Goal: Task Accomplishment & Management: Manage account settings

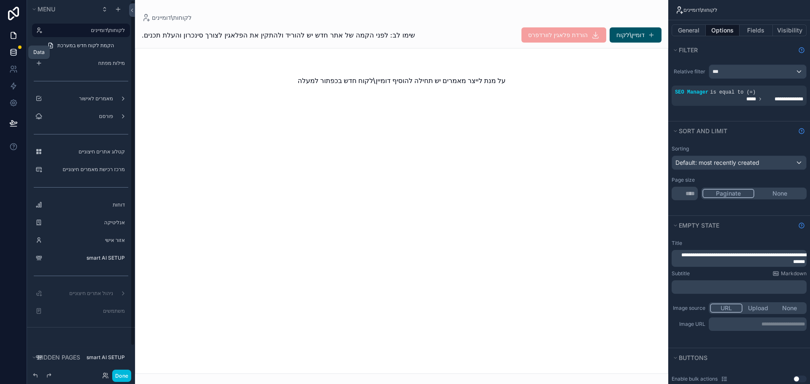
click at [12, 51] on icon at bounding box center [13, 50] width 5 height 2
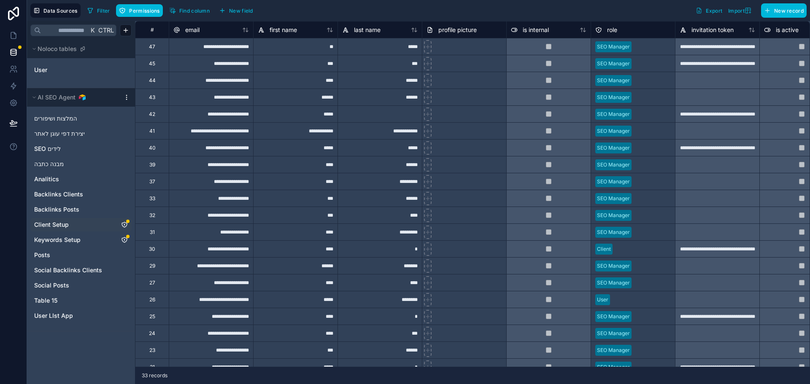
click at [70, 226] on link "Client Setup" at bounding box center [72, 225] width 77 height 8
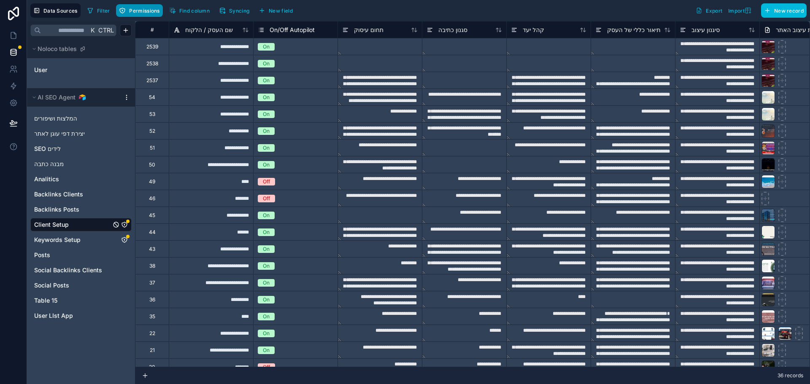
click at [141, 16] on button "Permissions" at bounding box center [139, 10] width 46 height 13
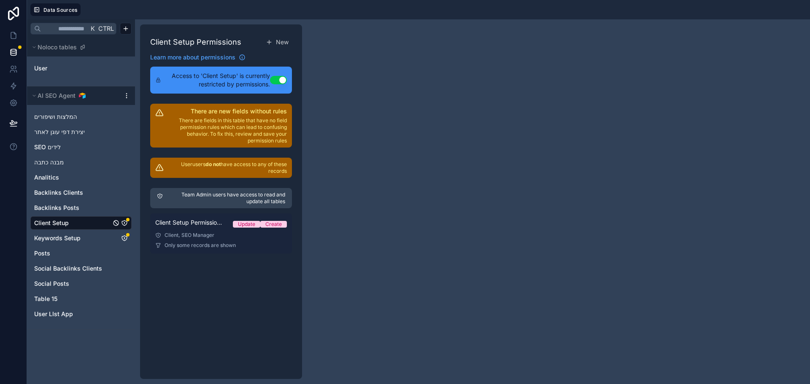
click at [208, 238] on div "Client, SEO Manager" at bounding box center [221, 235] width 132 height 7
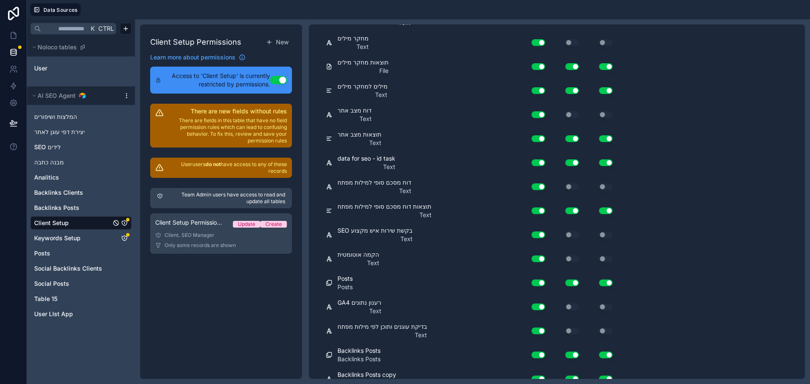
scroll to position [1863, 0]
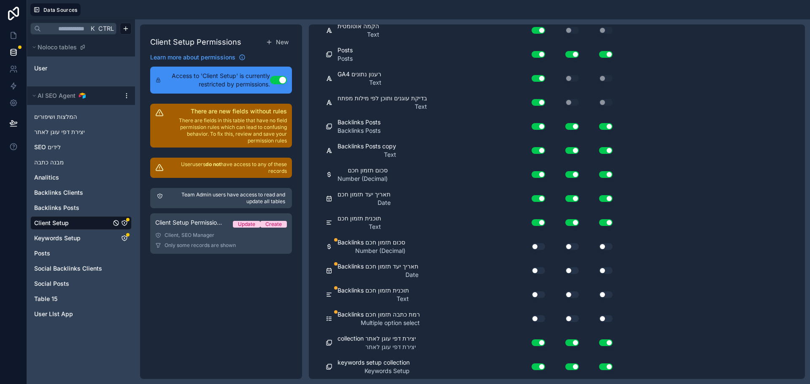
click at [540, 317] on button "Use setting" at bounding box center [538, 319] width 13 height 7
click at [536, 297] on button "Use setting" at bounding box center [538, 295] width 13 height 7
click at [533, 266] on div "Use setting" at bounding box center [534, 270] width 27 height 13
click at [539, 246] on button "Use setting" at bounding box center [538, 246] width 13 height 7
click at [538, 269] on button "Use setting" at bounding box center [538, 270] width 13 height 7
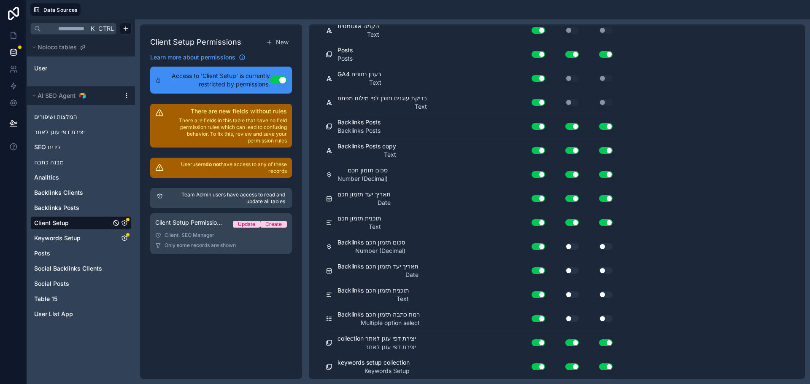
click at [572, 270] on button "Use setting" at bounding box center [571, 270] width 13 height 7
click at [567, 244] on button "Use setting" at bounding box center [571, 246] width 13 height 7
click at [567, 316] on button "Use setting" at bounding box center [571, 319] width 13 height 7
click at [572, 292] on button "Use setting" at bounding box center [571, 295] width 13 height 7
drag, startPoint x: 605, startPoint y: 293, endPoint x: 607, endPoint y: 302, distance: 9.9
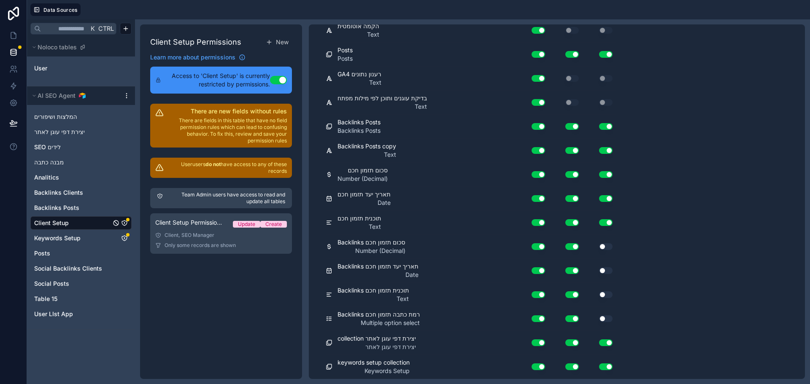
click at [606, 293] on button "Use setting" at bounding box center [605, 295] width 13 height 7
click at [607, 320] on button "Use setting" at bounding box center [605, 319] width 13 height 7
click at [607, 268] on button "Use setting" at bounding box center [605, 270] width 13 height 7
click at [606, 250] on button "Use setting" at bounding box center [605, 246] width 13 height 7
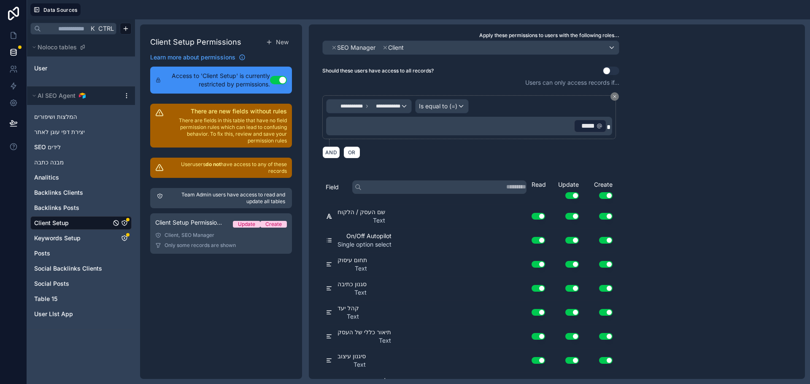
scroll to position [0, 0]
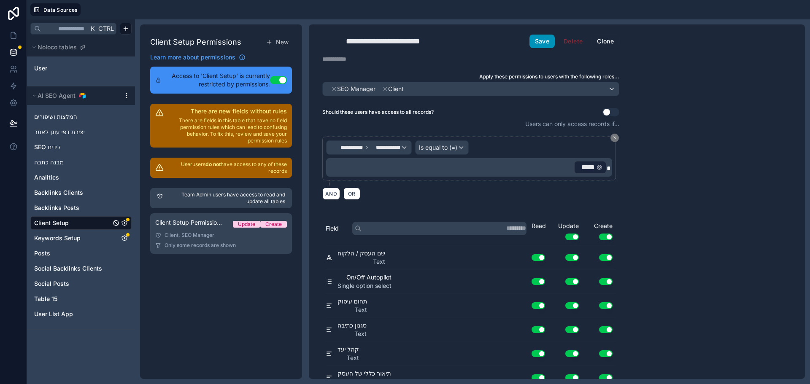
click at [548, 44] on button "Save" at bounding box center [541, 41] width 25 height 13
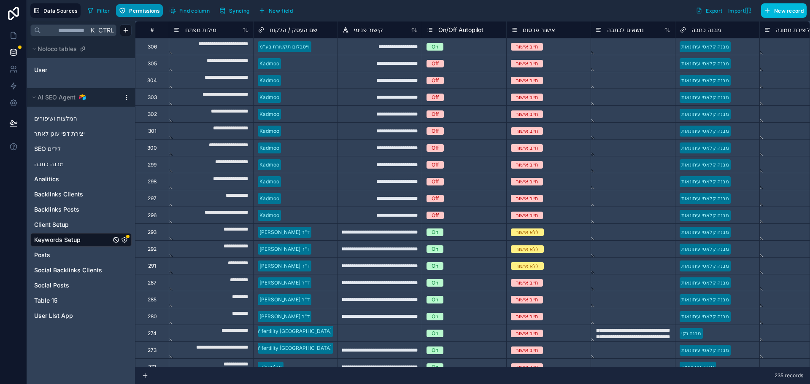
click at [141, 9] on span "Permissions" at bounding box center [144, 11] width 30 height 6
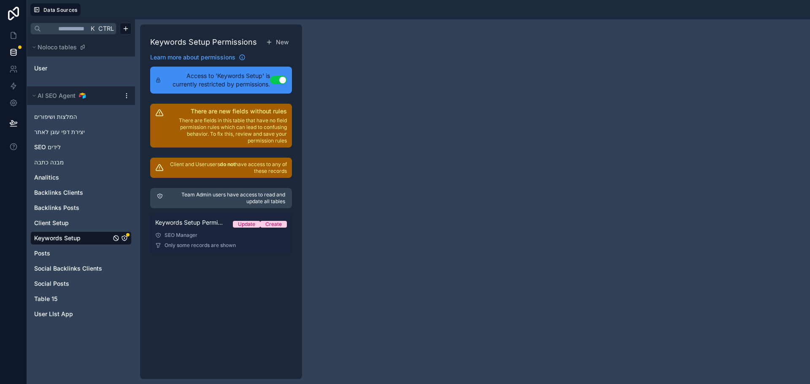
click at [198, 228] on div "Keywords Setup Permission 1 Update Create" at bounding box center [221, 225] width 132 height 12
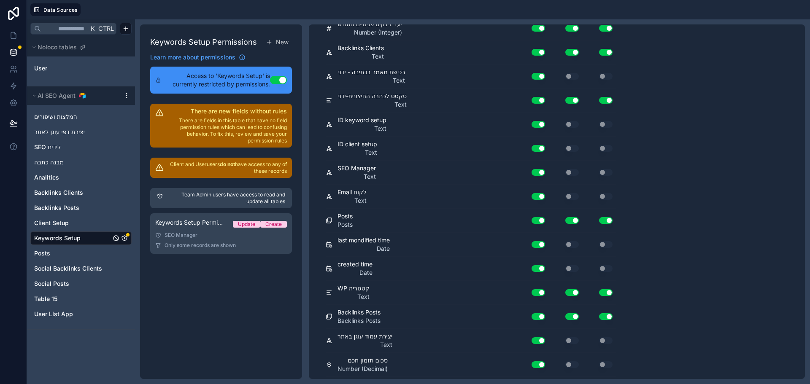
scroll to position [877, 0]
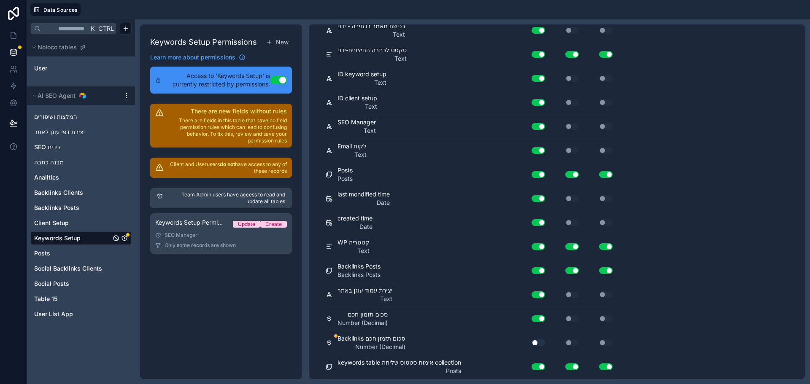
click at [532, 341] on button "Use setting" at bounding box center [538, 343] width 13 height 7
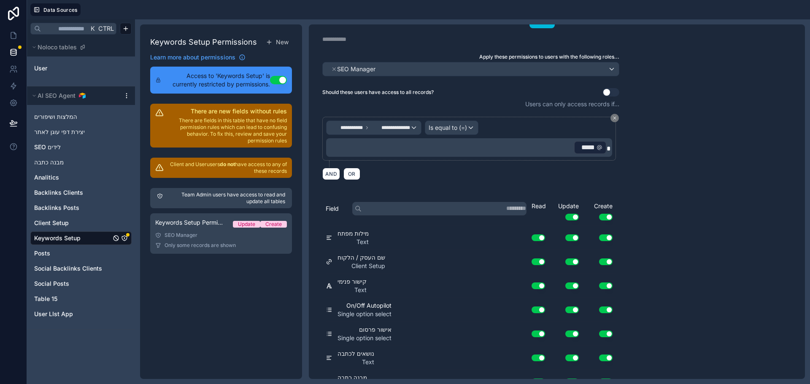
scroll to position [0, 0]
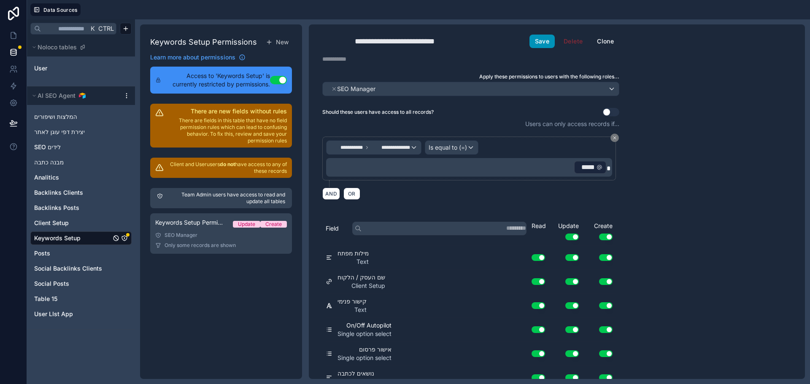
click at [543, 43] on button "Save" at bounding box center [541, 41] width 25 height 13
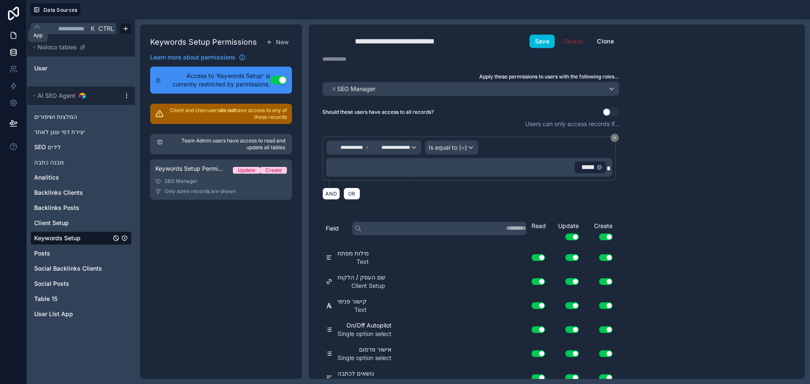
click at [11, 32] on icon at bounding box center [13, 35] width 5 height 6
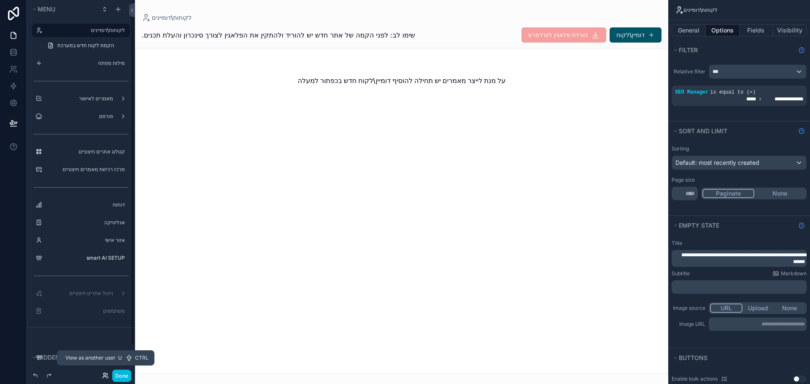
click at [105, 376] on icon at bounding box center [105, 376] width 7 height 7
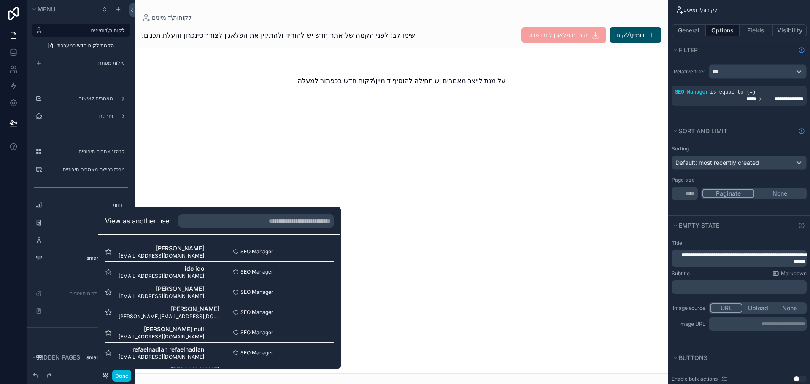
click at [0, 0] on button "Select" at bounding box center [0, 0] width 0 height 0
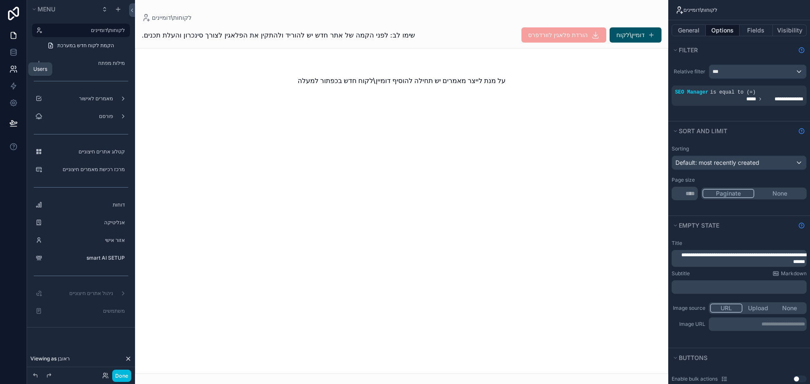
click at [15, 67] on icon at bounding box center [13, 69] width 8 height 8
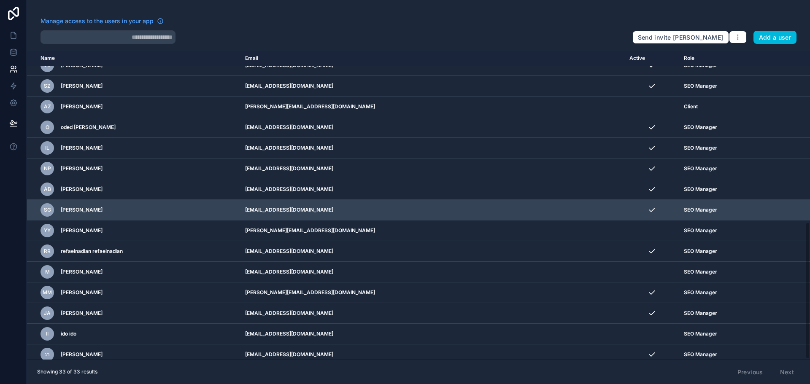
scroll to position [388, 0]
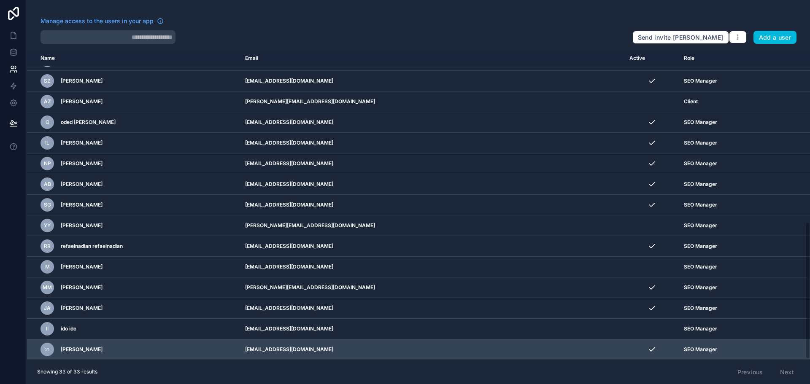
click at [0, 0] on icon "scrollable content" at bounding box center [0, 0] width 0 height 0
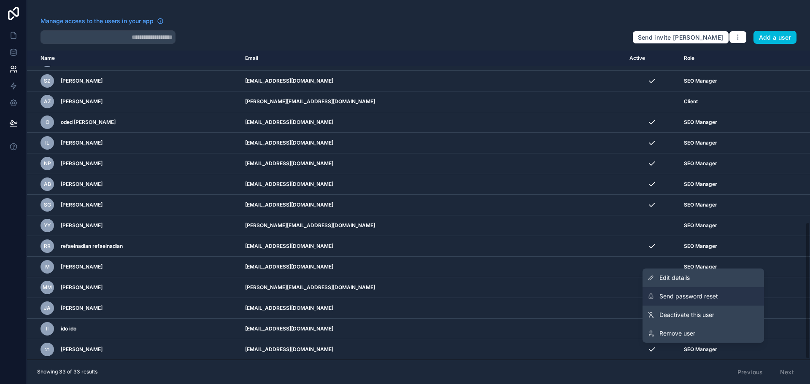
click at [696, 295] on span "Send password reset" at bounding box center [688, 296] width 59 height 8
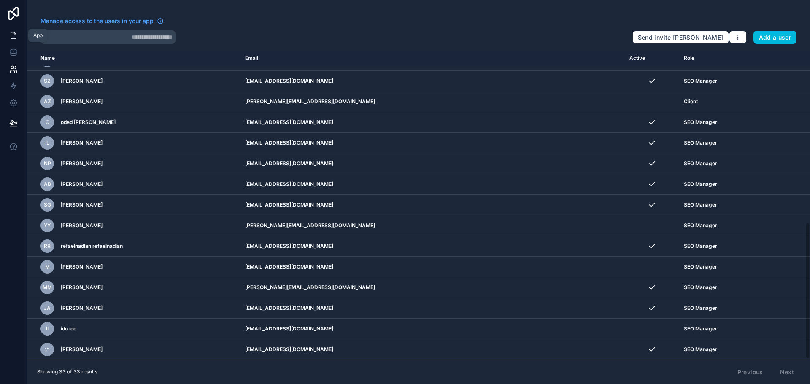
click at [14, 35] on icon at bounding box center [13, 35] width 8 height 8
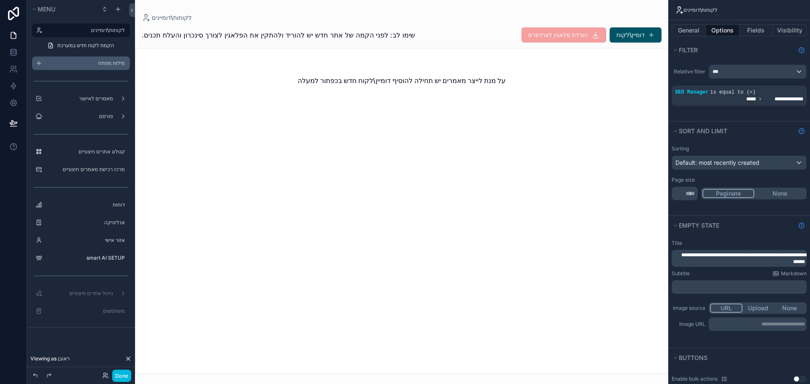
click at [100, 62] on label "מילות מפתח" at bounding box center [85, 63] width 79 height 7
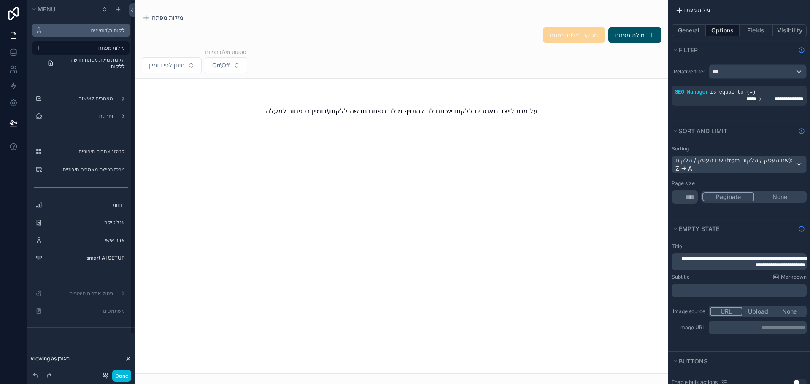
click at [98, 34] on div "לקוחות\דומיינים" at bounding box center [87, 30] width 83 height 7
click at [96, 34] on div "לקוחות\דומיינים" at bounding box center [87, 30] width 83 height 7
click at [96, 30] on label "לקוחות\דומיינים" at bounding box center [85, 30] width 79 height 7
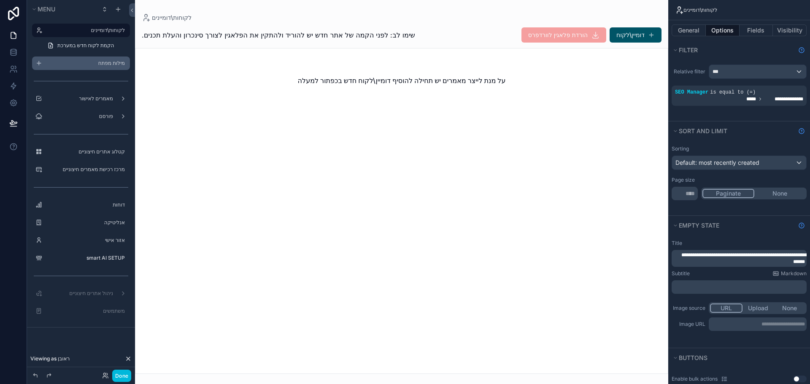
click at [359, 71] on div "scrollable content" at bounding box center [401, 192] width 533 height 384
click at [377, 142] on div "על מנת לייצר מאמרים יש תחילה להוסיף דומיין\לקוח חדש בכפתור למעלה" at bounding box center [401, 211] width 533 height 326
click at [103, 375] on icon at bounding box center [105, 376] width 7 height 7
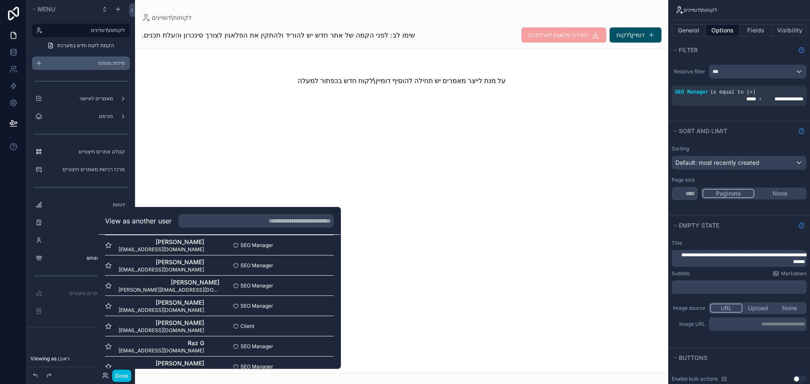
scroll to position [548, 0]
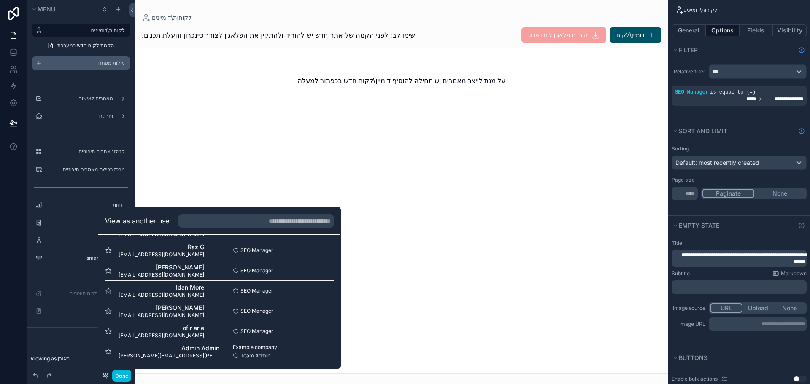
click at [0, 0] on button "Select" at bounding box center [0, 0] width 0 height 0
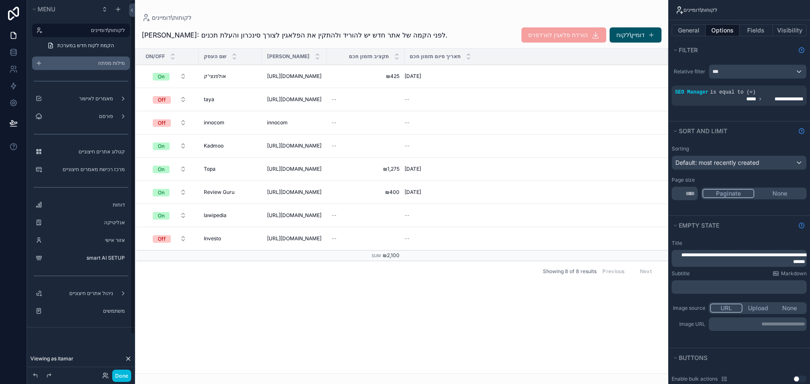
click at [85, 62] on label "מילות מפתח" at bounding box center [85, 63] width 79 height 7
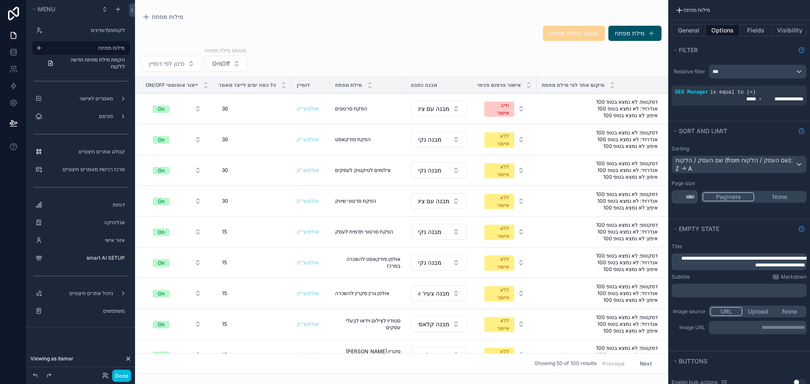
click at [167, 62] on div "scrollable content" at bounding box center [401, 192] width 533 height 384
click at [190, 67] on button "סינון לפי דומיין" at bounding box center [172, 64] width 60 height 16
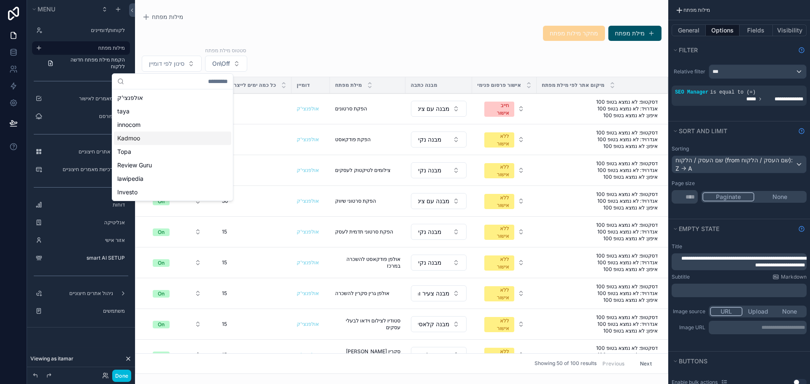
click at [140, 136] on span "Kadmoo" at bounding box center [128, 138] width 23 height 8
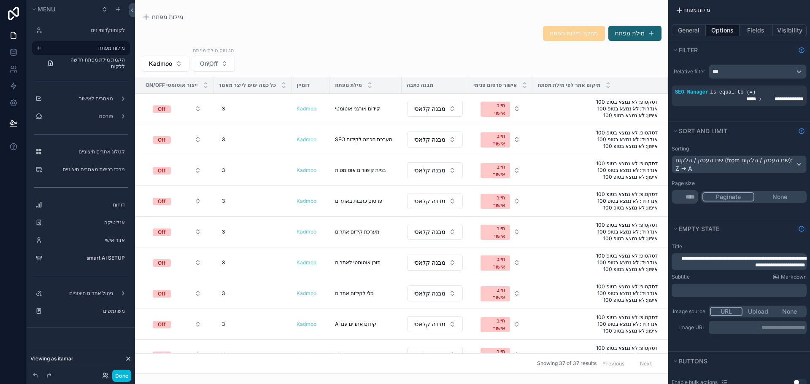
click at [637, 36] on button "מילת מפתח" at bounding box center [634, 33] width 53 height 15
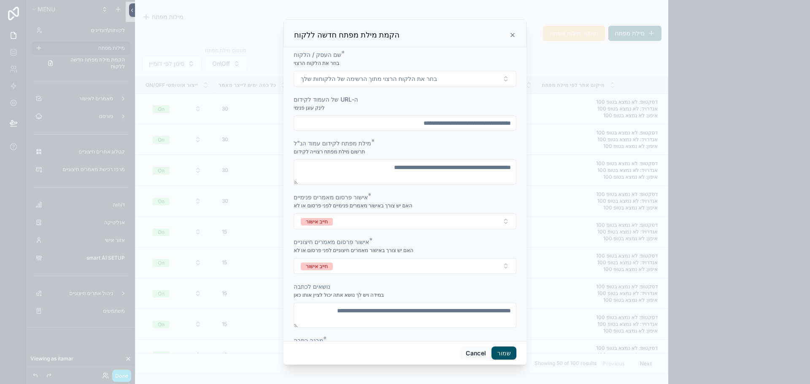
scroll to position [58, 0]
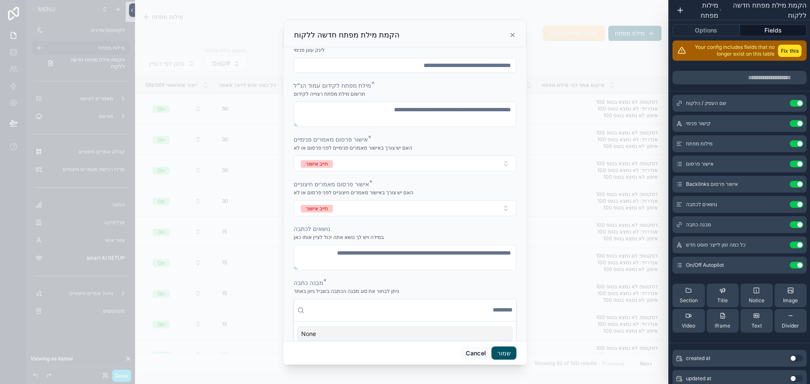
click at [468, 73] on div "scrollable content" at bounding box center [405, 65] width 223 height 15
click at [465, 71] on div "scrollable content" at bounding box center [405, 65] width 223 height 15
click at [376, 65] on input "scrollable content" at bounding box center [405, 65] width 222 height 12
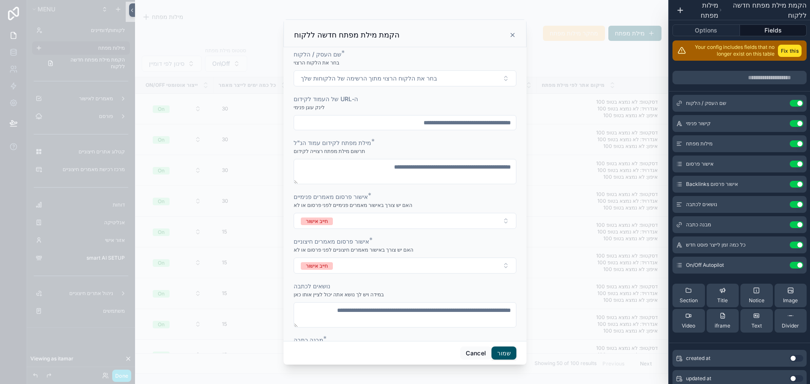
scroll to position [0, 0]
click at [323, 80] on span "בחר את הלקוח הרצוי מתוך הרשימה של הלקוחות שלך" at bounding box center [369, 79] width 136 height 8
click at [362, 154] on span "Kadmoo" at bounding box center [358, 153] width 23 height 8
click at [401, 126] on input "scrollable content" at bounding box center [405, 123] width 222 height 12
click at [435, 53] on div "שם העסק / הלקוח *" at bounding box center [405, 55] width 223 height 8
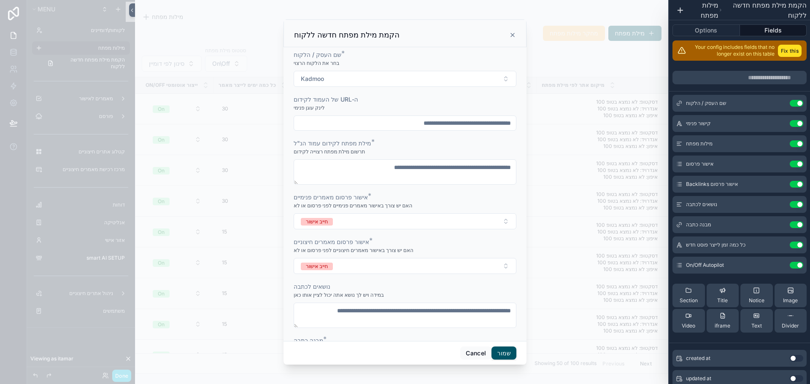
click at [512, 36] on icon "scrollable content" at bounding box center [512, 35] width 7 height 7
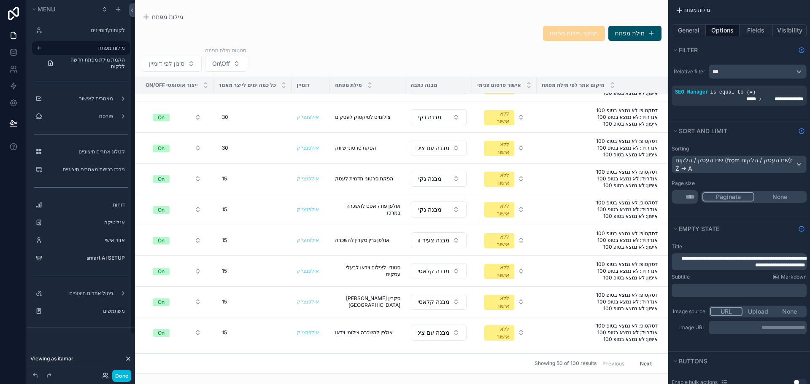
scroll to position [42, 0]
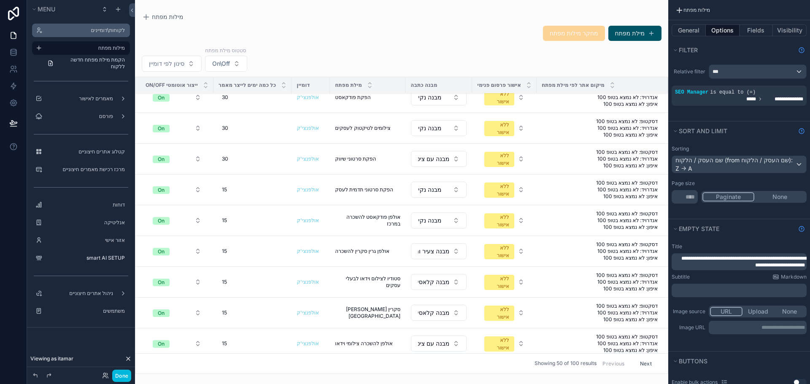
click at [89, 31] on label "לקוחות\דומיינים" at bounding box center [85, 30] width 79 height 7
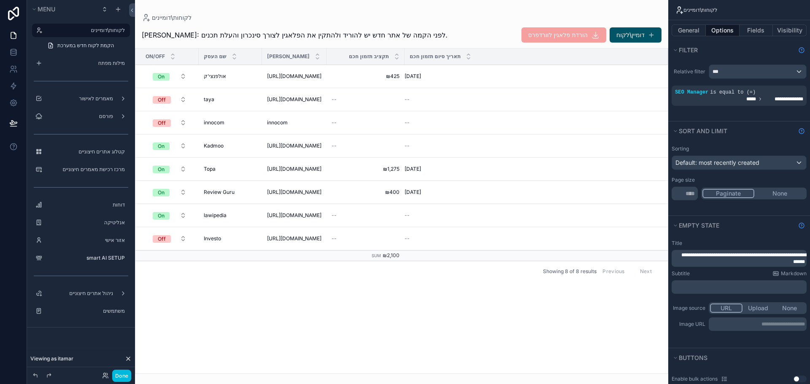
click at [626, 38] on div "scrollable content" at bounding box center [401, 192] width 533 height 384
click at [641, 36] on button "דומיין\לקוח" at bounding box center [636, 34] width 52 height 15
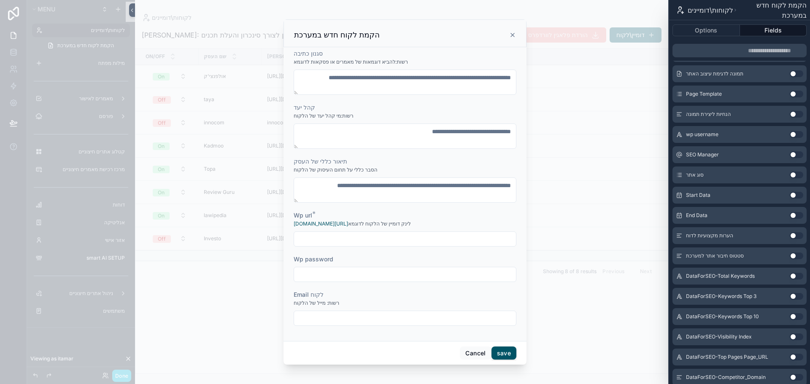
scroll to position [337, 0]
click at [790, 136] on button "Use setting" at bounding box center [796, 135] width 13 height 7
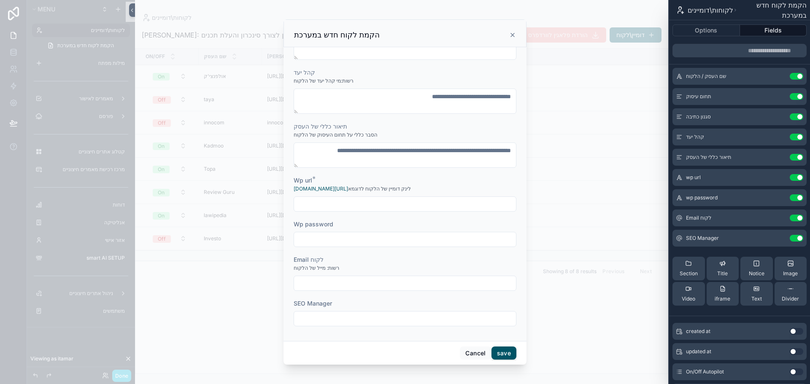
scroll to position [135, 0]
click at [0, 0] on icon at bounding box center [0, 0] width 0 height 0
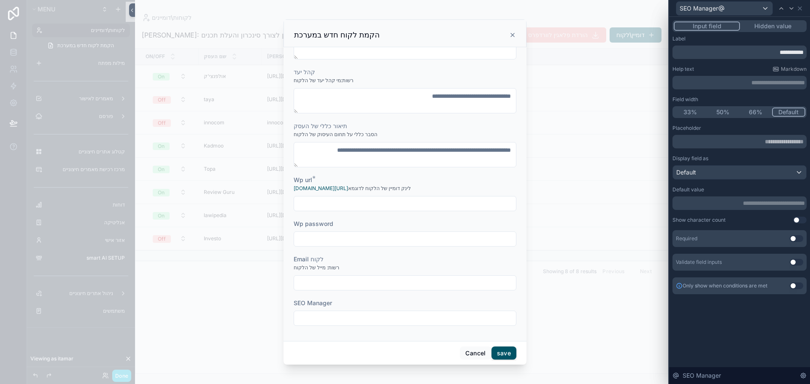
click at [718, 207] on p "**********" at bounding box center [740, 203] width 129 height 8
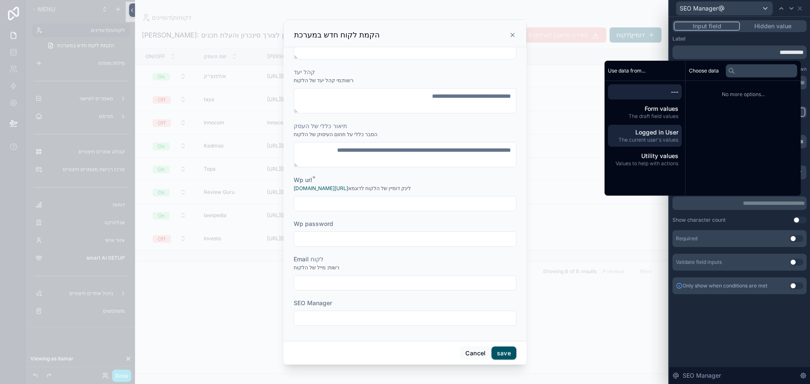
click at [655, 137] on span "The current user's values" at bounding box center [644, 140] width 67 height 7
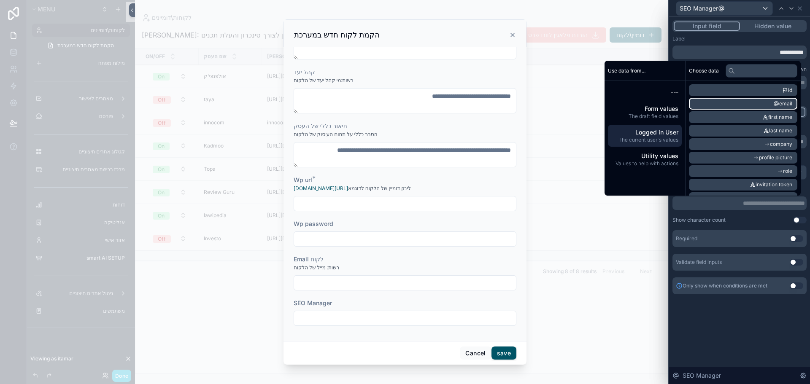
click at [753, 100] on li "email" at bounding box center [743, 104] width 108 height 12
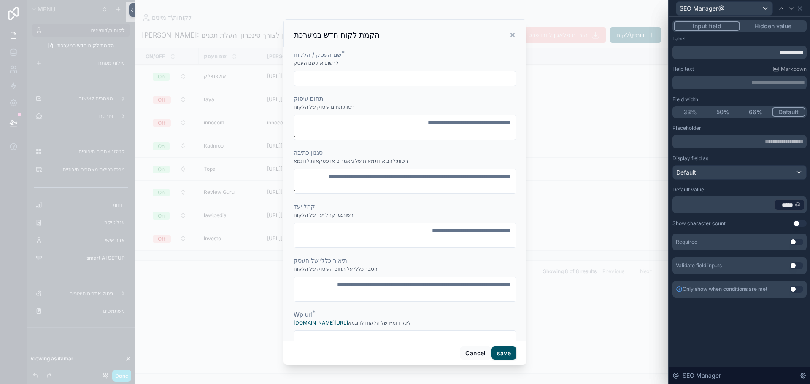
click at [721, 329] on div "**********" at bounding box center [739, 200] width 141 height 367
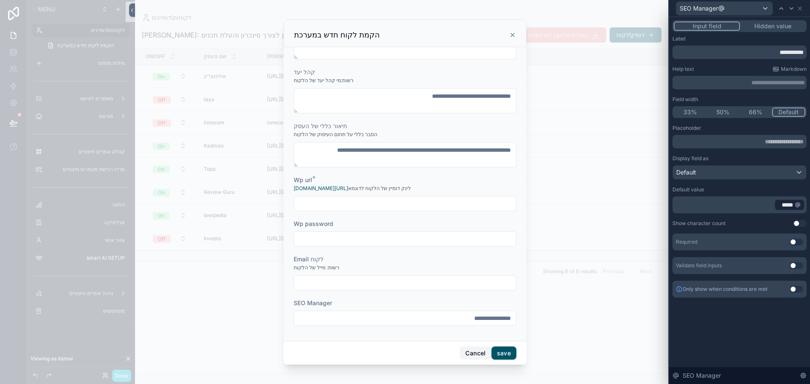
click at [472, 352] on button "Cancel" at bounding box center [475, 353] width 31 height 13
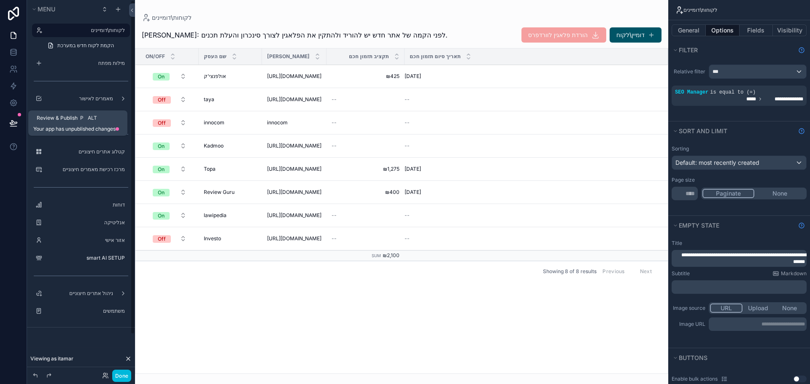
click at [10, 124] on icon at bounding box center [13, 123] width 7 height 4
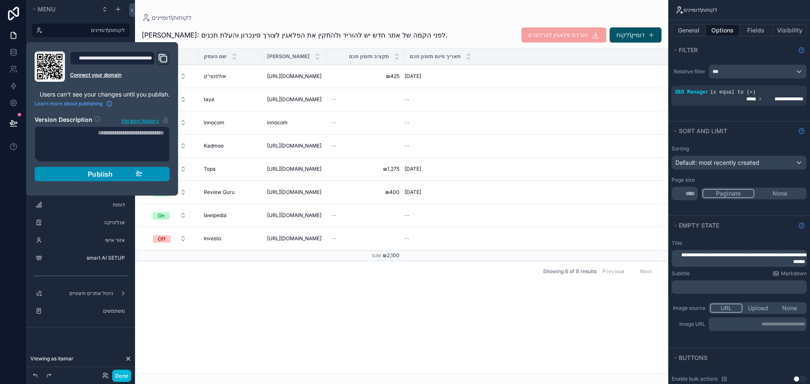
click at [100, 173] on span "Publish" at bounding box center [100, 174] width 25 height 8
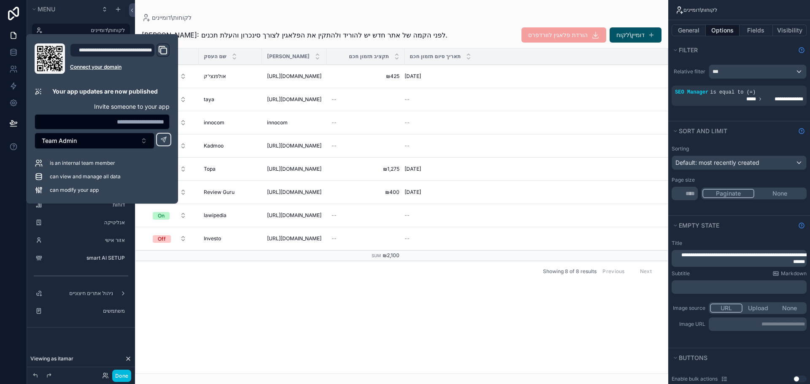
click at [185, 316] on div "On/Off שם העסק דומיין אתר תקציב תזמון חכם תאריך סיום תזמון חכם On אולפנצי'ק אול…" at bounding box center [401, 211] width 532 height 325
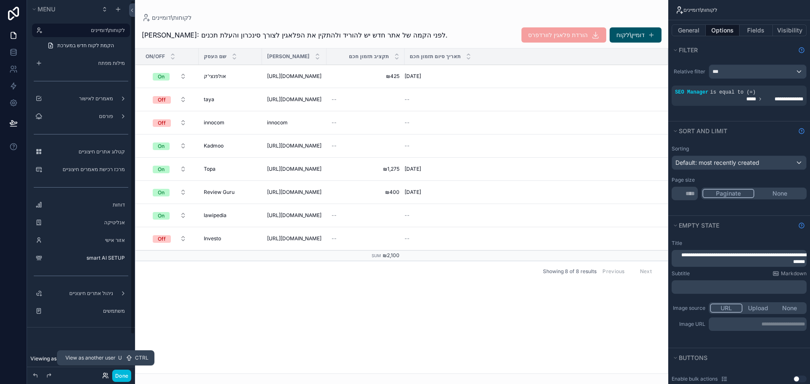
click at [105, 379] on icon at bounding box center [105, 376] width 7 height 7
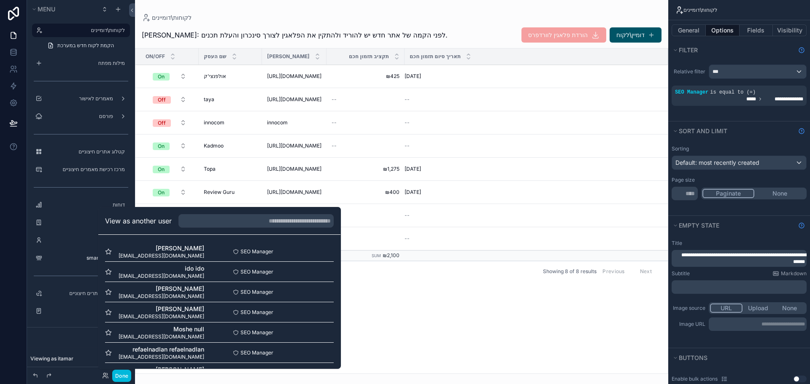
click at [0, 0] on button "Select" at bounding box center [0, 0] width 0 height 0
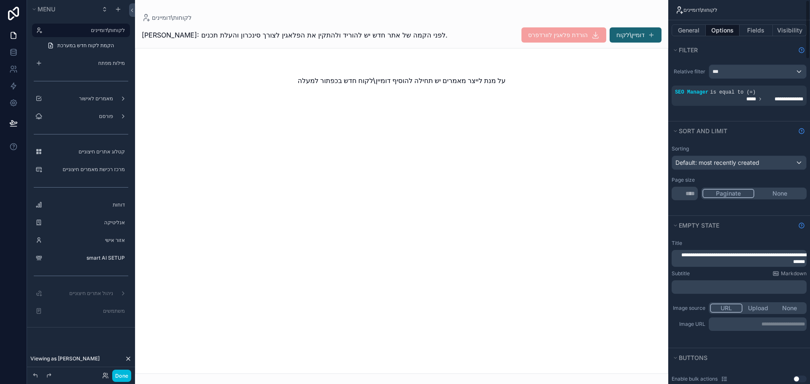
click at [632, 40] on button "דומיין\לקוח" at bounding box center [636, 34] width 52 height 15
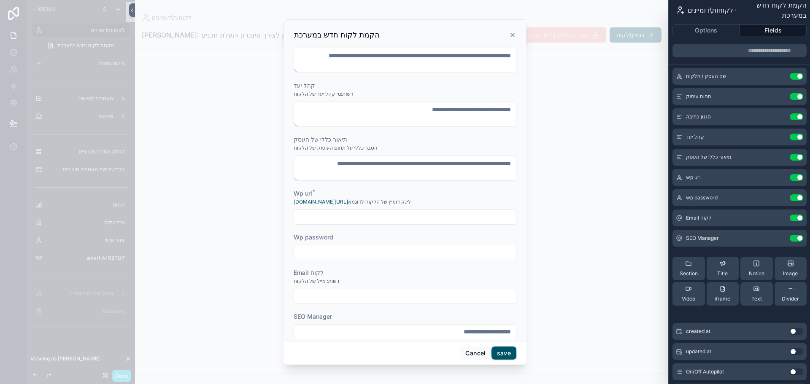
scroll to position [135, 0]
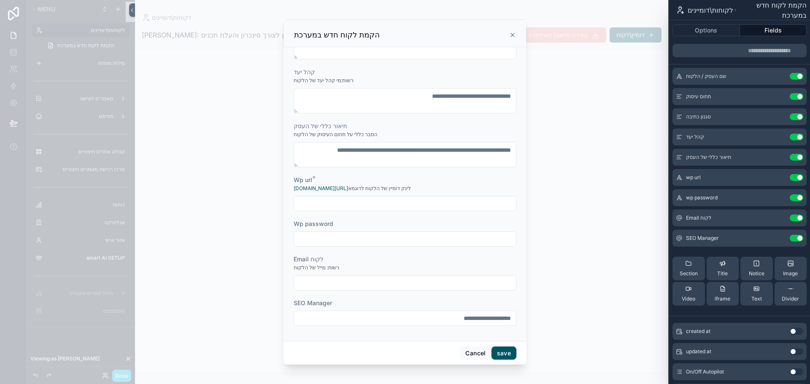
click at [458, 319] on input "**********" at bounding box center [405, 319] width 222 height 12
click at [468, 352] on button "Cancel" at bounding box center [475, 353] width 31 height 13
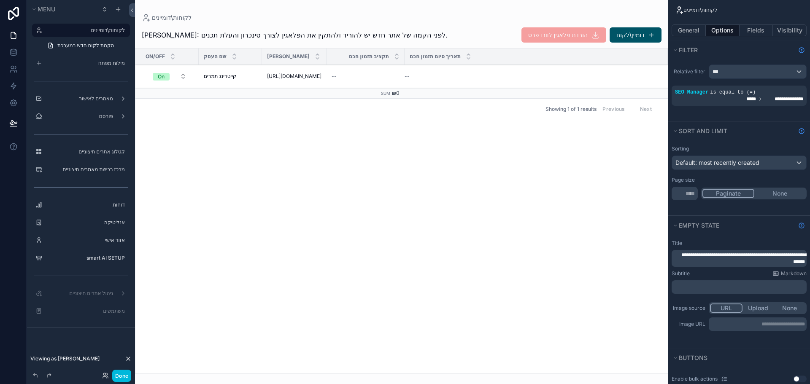
click at [294, 76] on span "https://protamar.com/" at bounding box center [294, 76] width 54 height 7
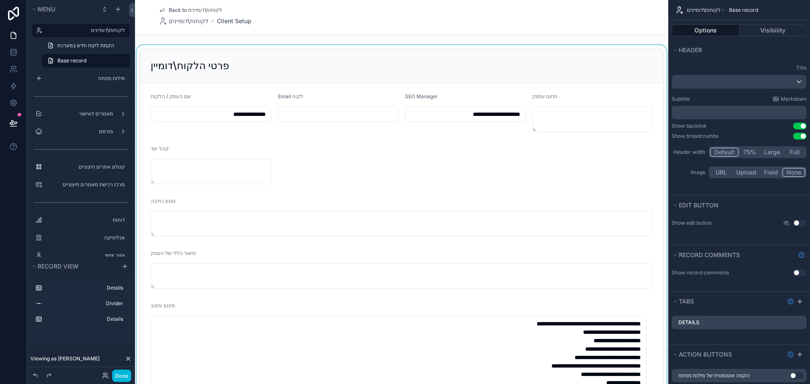
click at [480, 114] on div "scrollable content" at bounding box center [401, 369] width 533 height 649
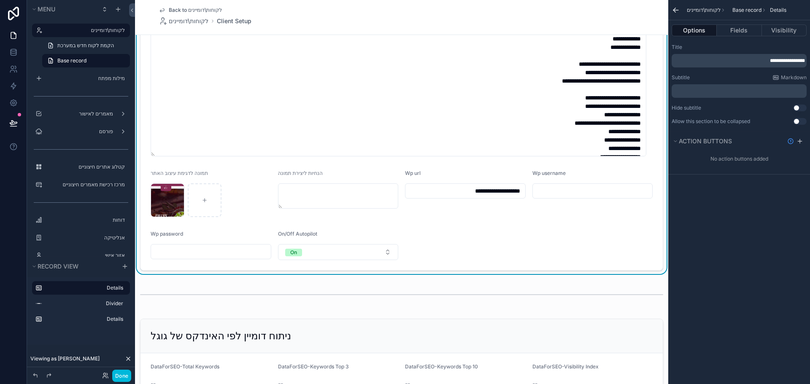
scroll to position [422, 0]
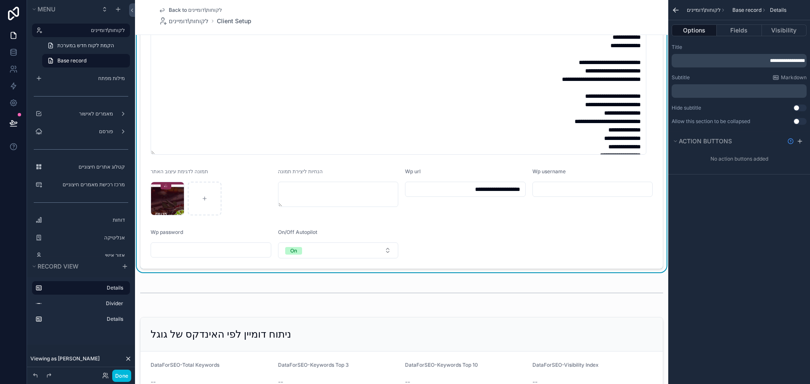
click at [477, 190] on input "**********" at bounding box center [465, 190] width 120 height 12
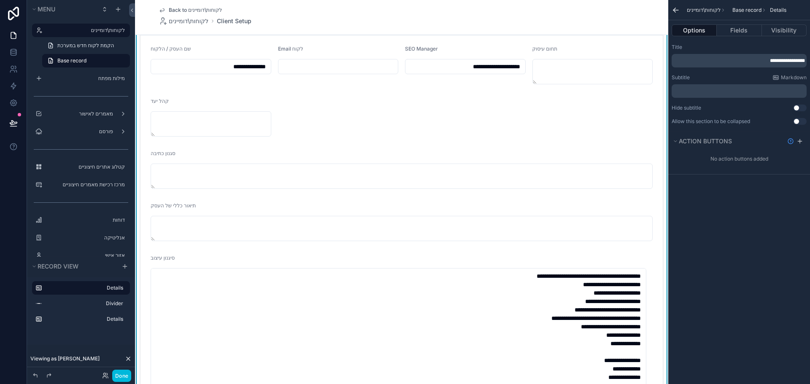
scroll to position [42, 0]
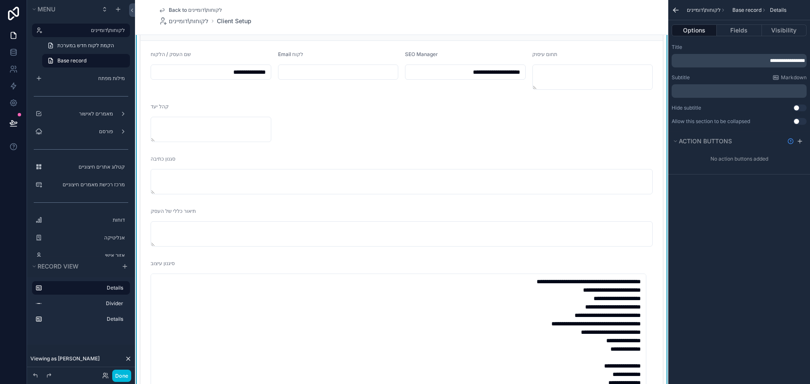
type textarea "**********"
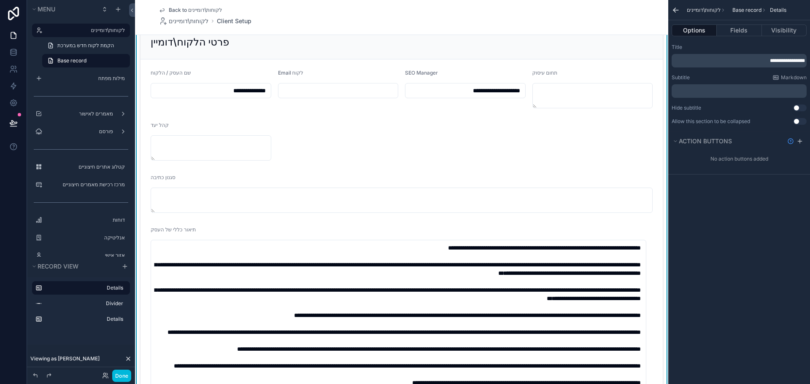
scroll to position [0, 0]
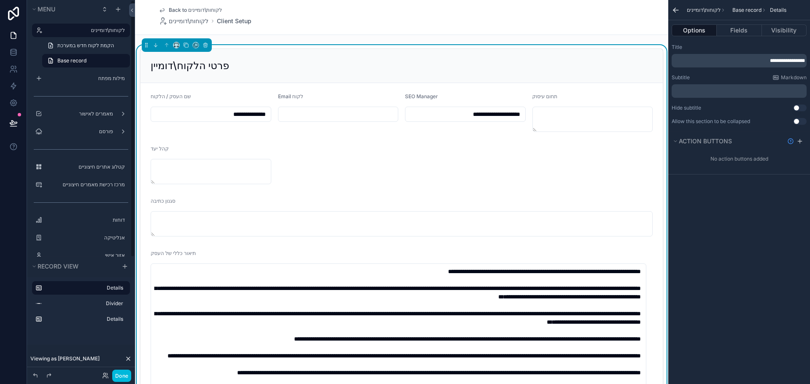
click at [86, 30] on label "לקוחות\דומיינים" at bounding box center [85, 30] width 79 height 7
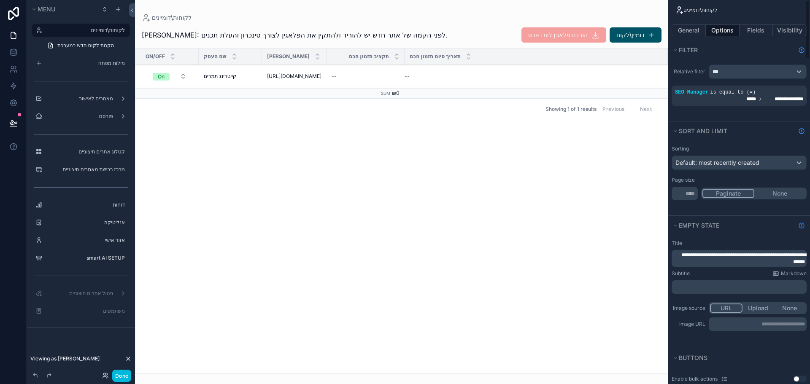
click at [531, 270] on div "On/Off שם העסק דומיין אתר תקציב תזמון חכם תאריך סיום תזמון חכם On קייטרינג תמרי…" at bounding box center [401, 211] width 532 height 325
